Goal: Check status: Check status

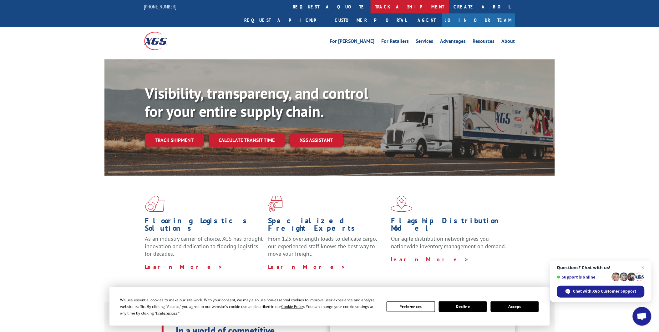
click at [370, 7] on link "track a shipment" at bounding box center [409, 6] width 78 height 13
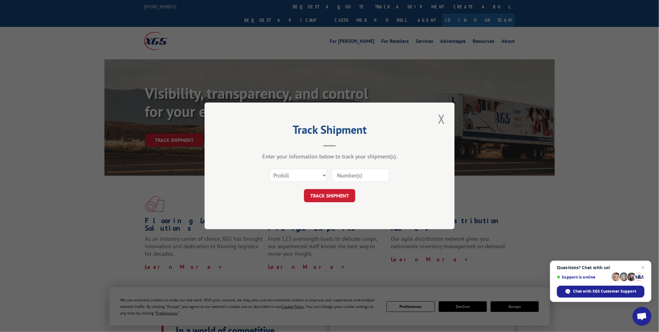
click at [348, 174] on input at bounding box center [361, 175] width 58 height 13
paste input "4845670"
type input "4845670"
click at [332, 201] on button "TRACK SHIPMENT" at bounding box center [329, 195] width 51 height 13
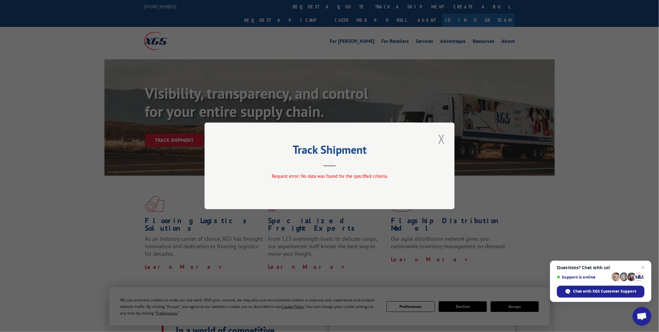
click at [438, 138] on button "Close modal" at bounding box center [441, 138] width 11 height 17
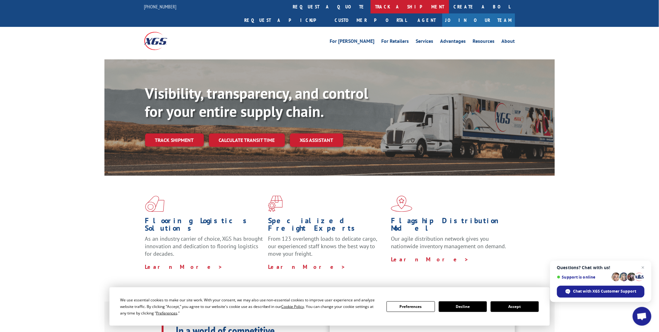
click at [370, 10] on link "track a shipment" at bounding box center [409, 6] width 78 height 13
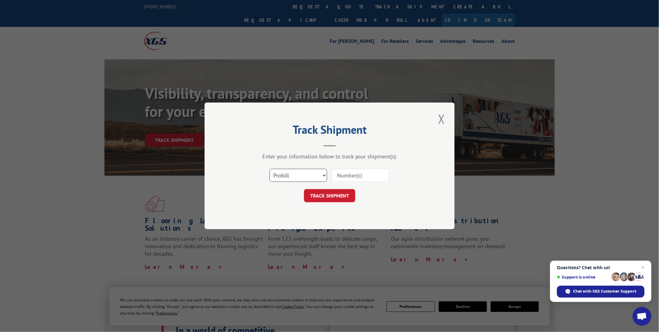
click at [293, 176] on select "Select category... Probill BOL PO" at bounding box center [299, 175] width 58 height 13
select select "bol"
click at [270, 169] on select "Select category... Probill BOL PO" at bounding box center [299, 175] width 58 height 13
click at [353, 177] on input at bounding box center [361, 175] width 58 height 13
paste input "4845670"
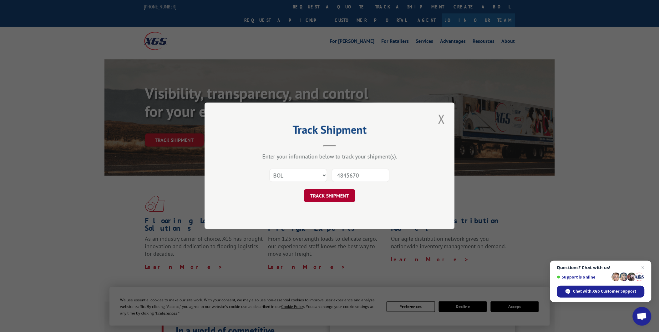
type input "4845670"
click at [330, 199] on button "TRACK SHIPMENT" at bounding box center [329, 195] width 51 height 13
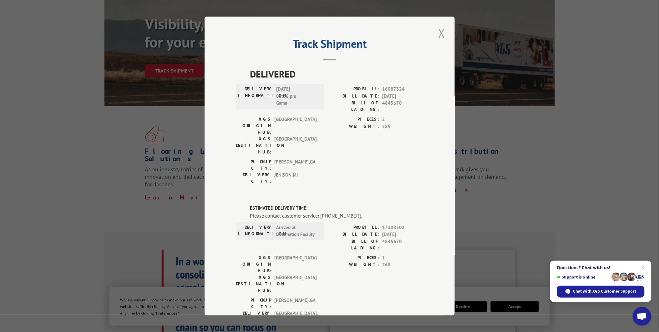
click at [439, 32] on button "Close modal" at bounding box center [441, 32] width 11 height 17
